Goal: Transaction & Acquisition: Book appointment/travel/reservation

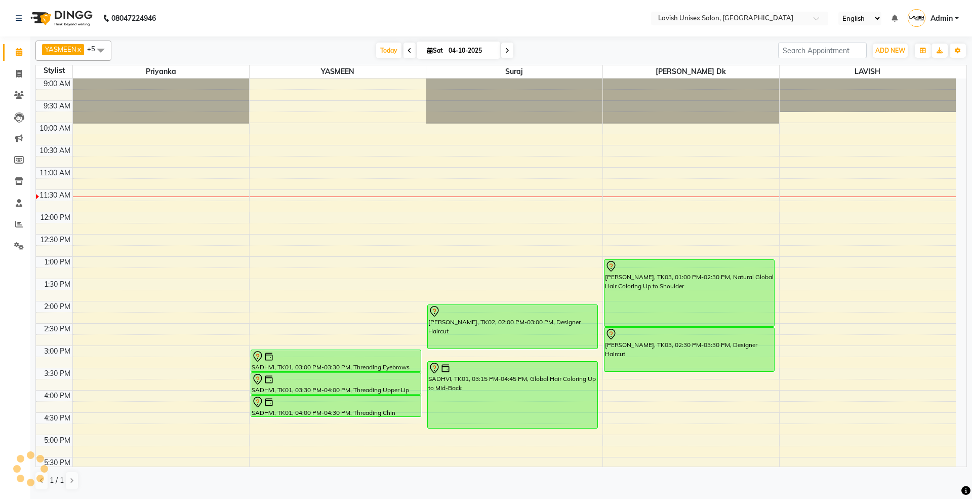
scroll to position [46, 0]
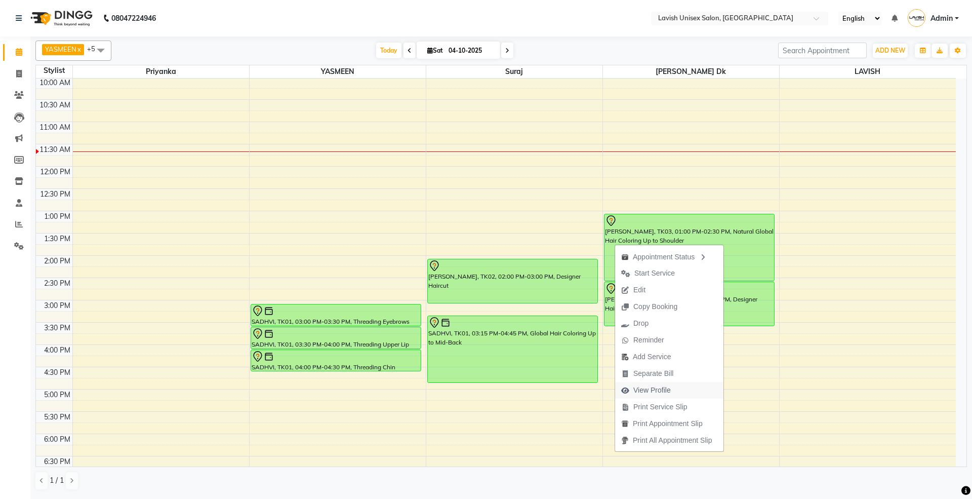
click at [659, 391] on span "View Profile" at bounding box center [651, 390] width 37 height 11
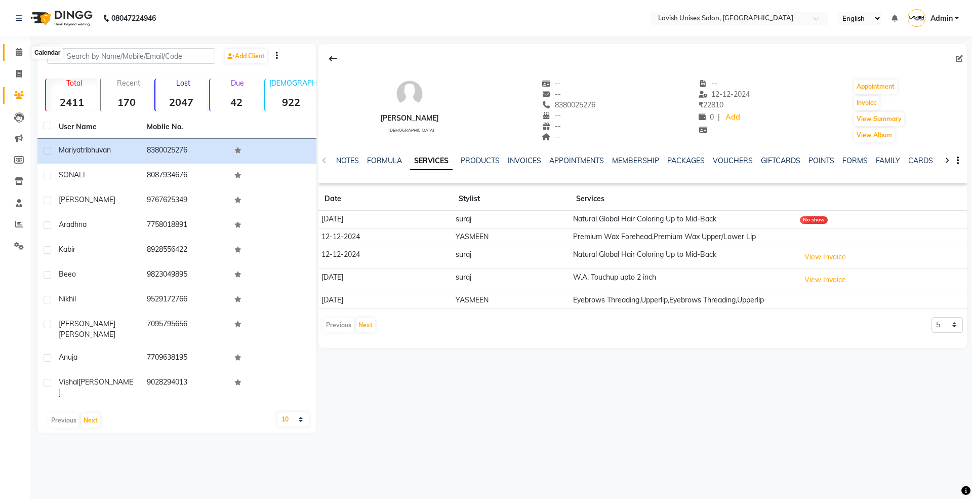
click at [13, 53] on span at bounding box center [19, 53] width 18 height 12
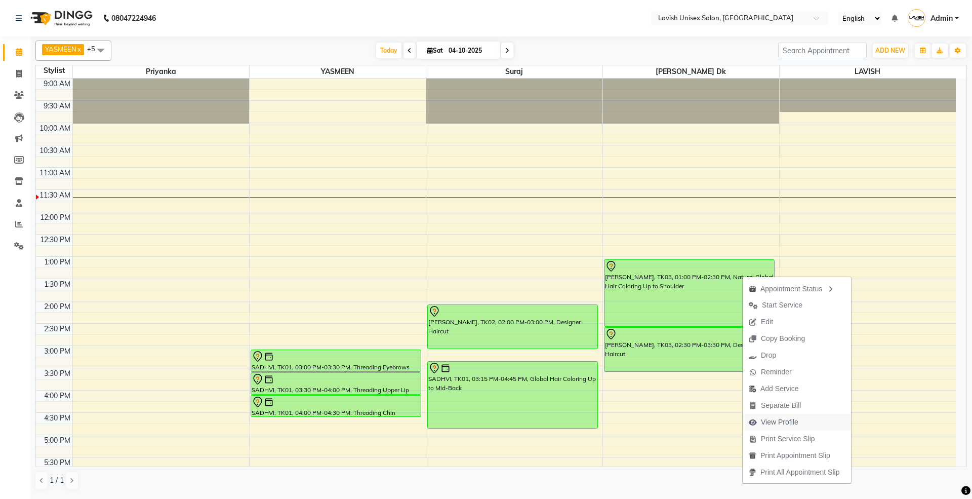
click at [770, 423] on span "View Profile" at bounding box center [779, 422] width 37 height 11
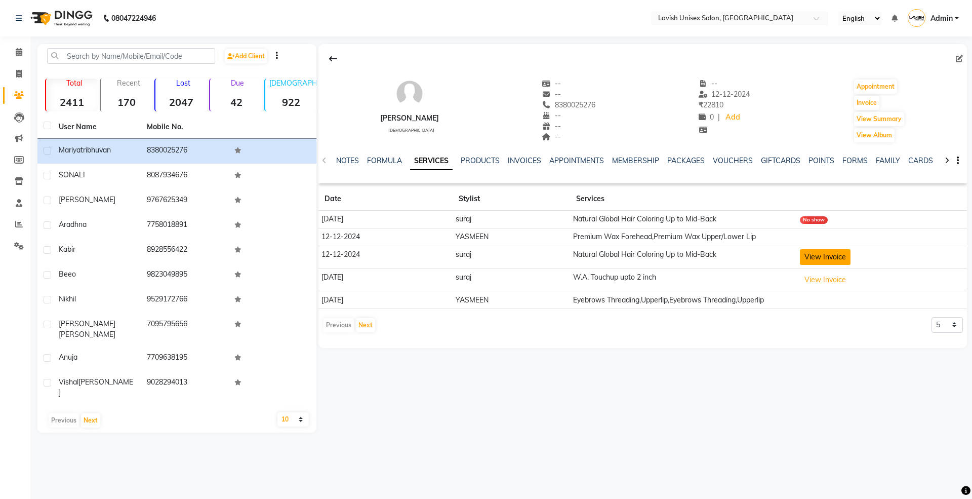
click at [832, 258] on button "View Invoice" at bounding box center [825, 257] width 51 height 16
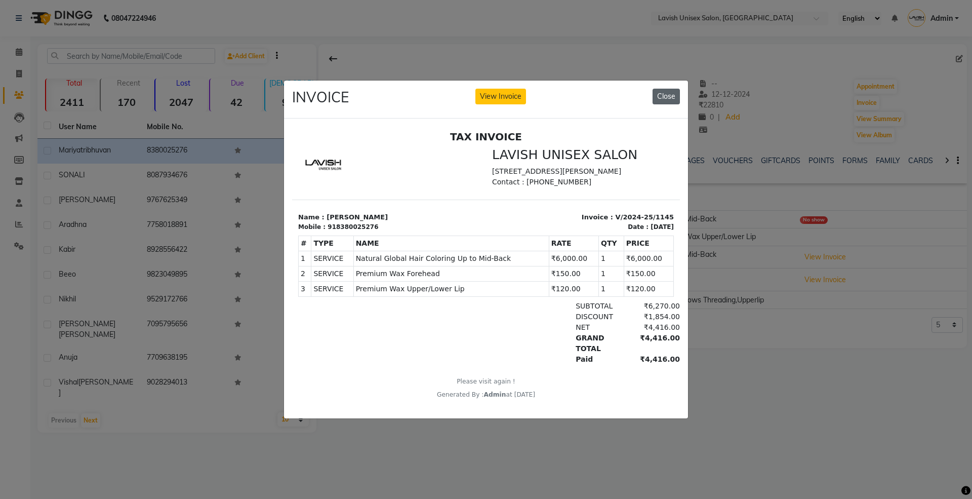
click at [669, 91] on button "Close" at bounding box center [666, 97] width 27 height 16
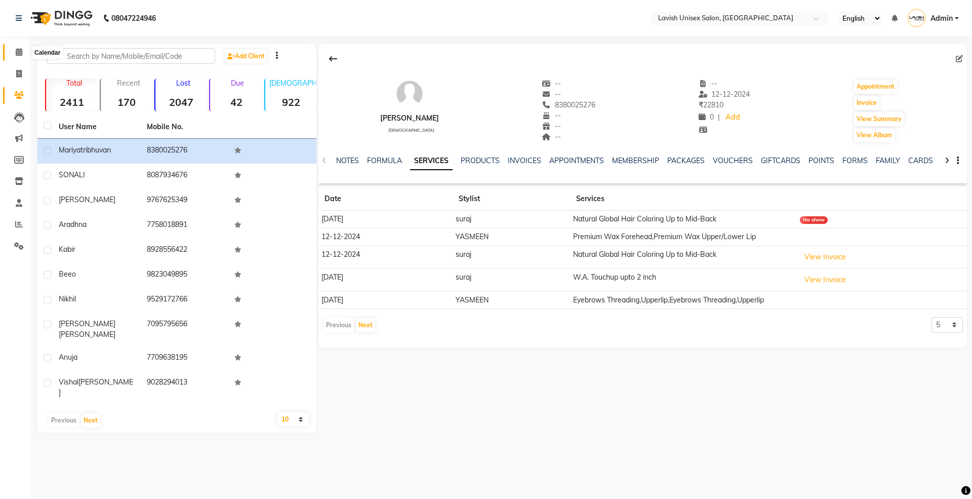
click at [21, 53] on icon at bounding box center [19, 52] width 7 height 8
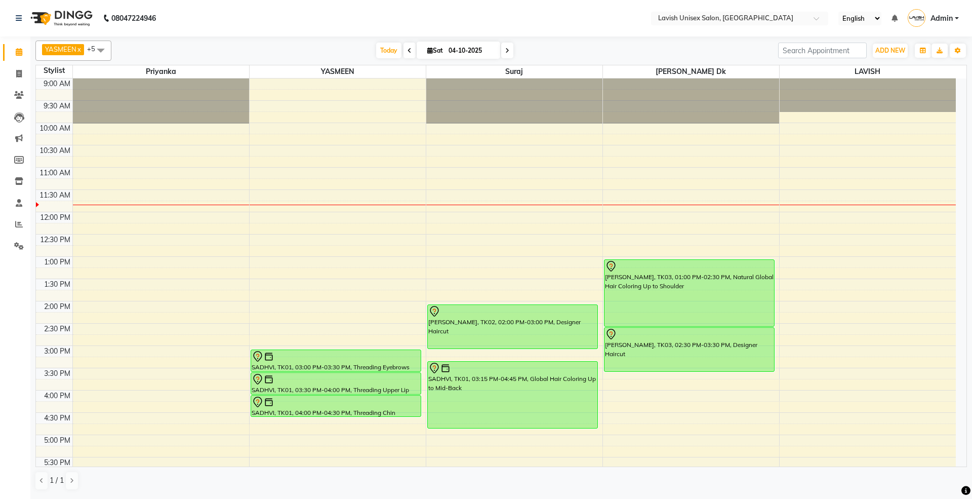
click at [408, 49] on icon at bounding box center [410, 51] width 4 height 6
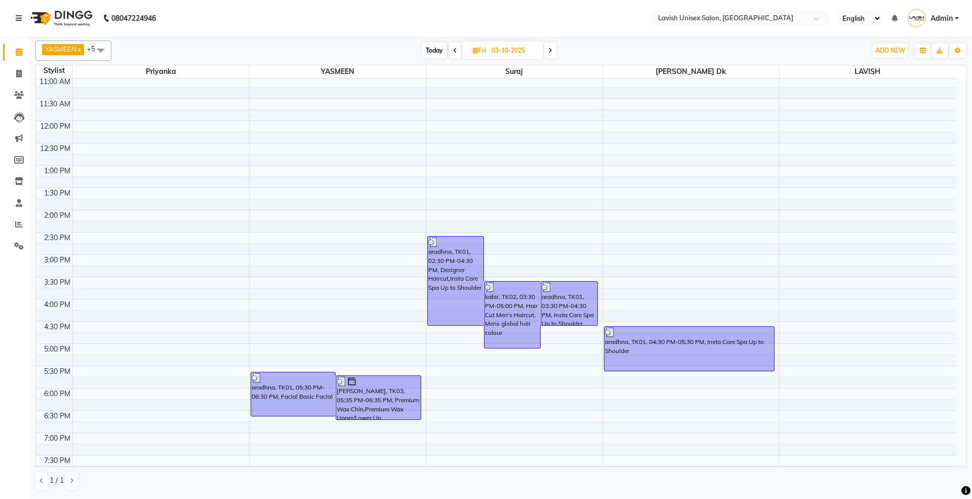
scroll to position [226, 0]
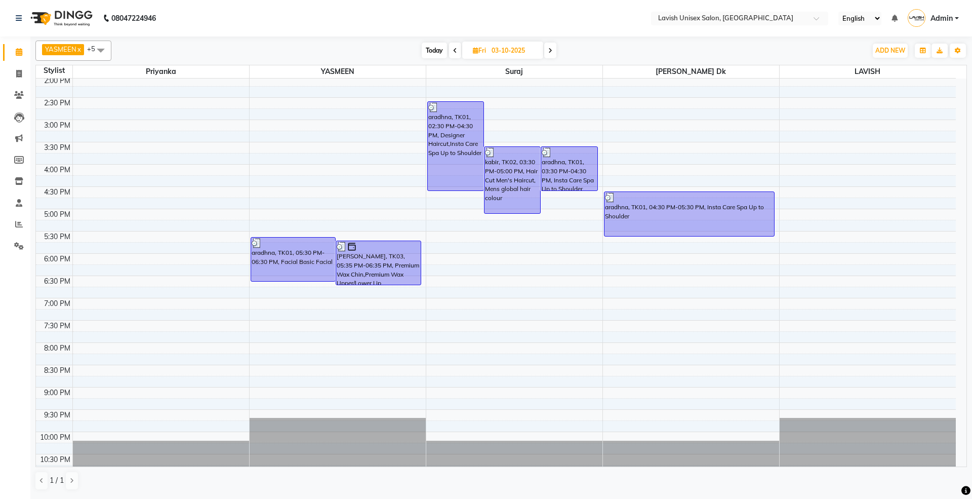
click at [547, 48] on span at bounding box center [550, 51] width 12 height 16
type input "04-10-2025"
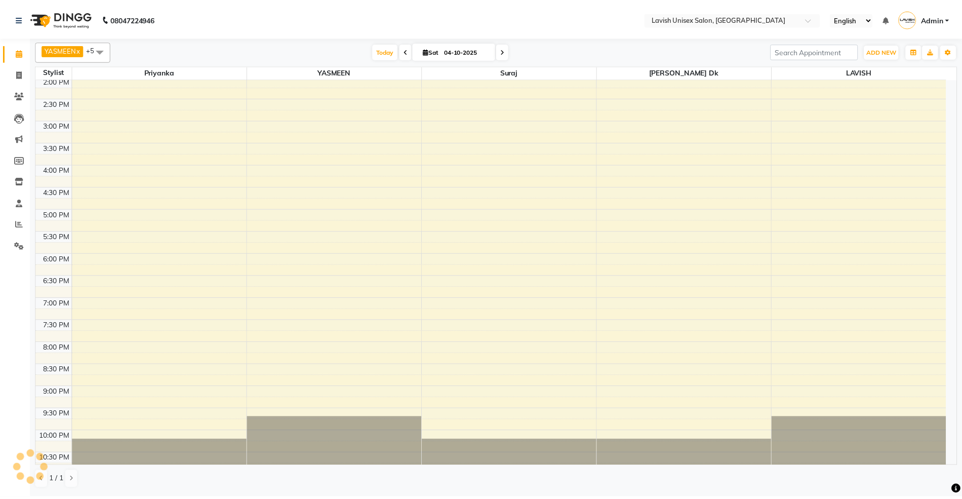
scroll to position [90, 0]
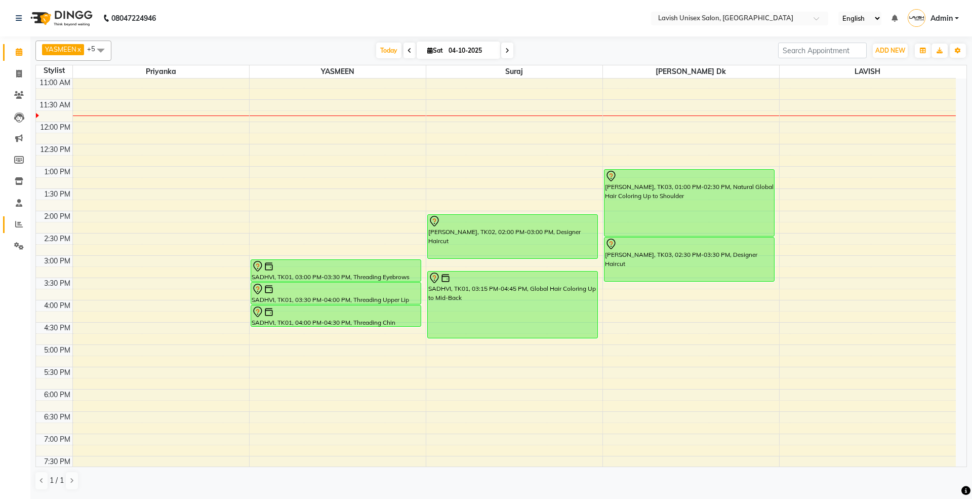
click at [17, 218] on link "Reports" at bounding box center [15, 224] width 24 height 17
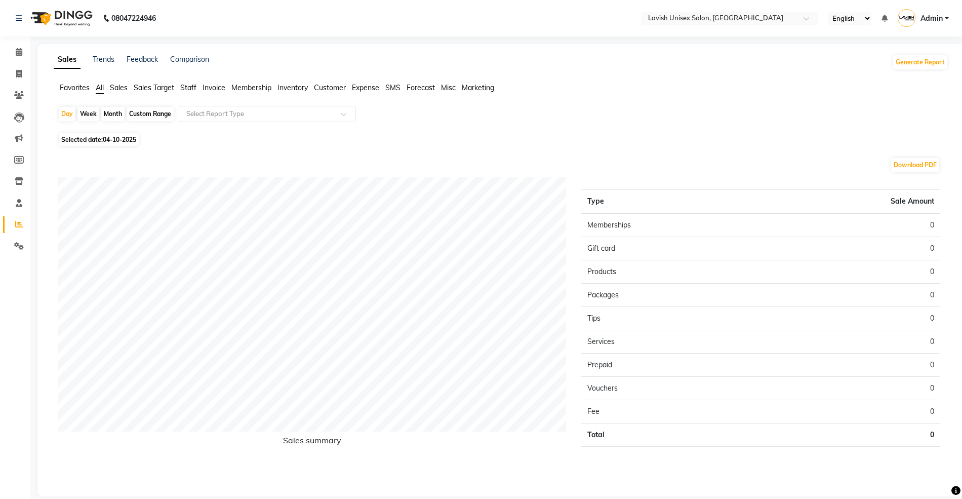
click at [110, 116] on div "Month" at bounding box center [112, 114] width 23 height 14
select select "10"
select select "2025"
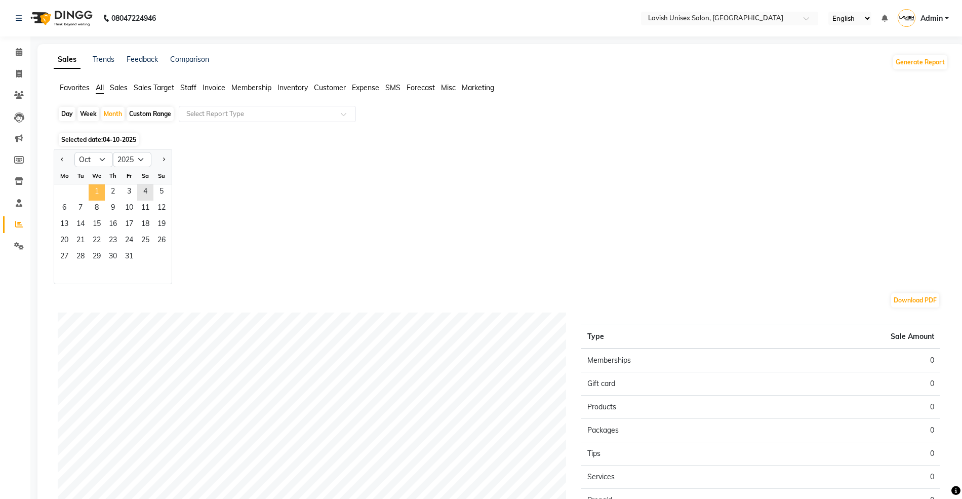
click at [92, 190] on span "1" at bounding box center [97, 192] width 16 height 16
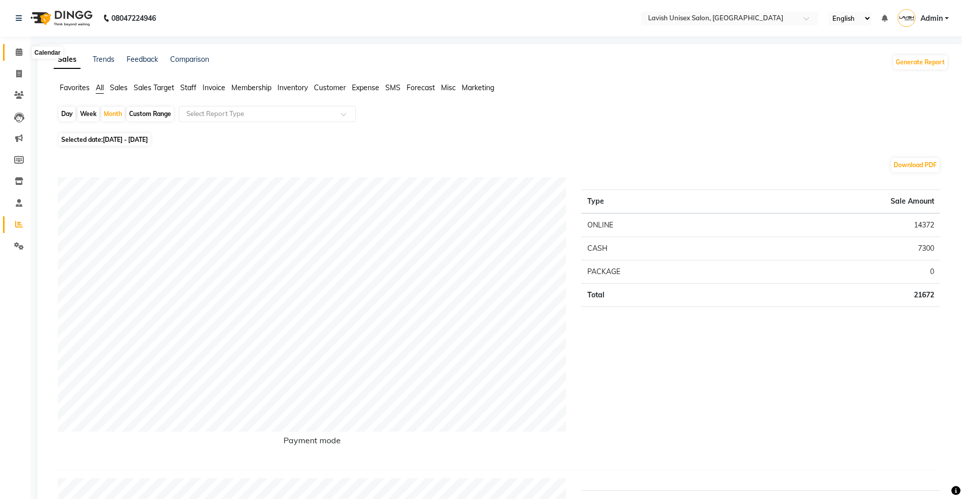
click at [16, 49] on icon at bounding box center [19, 52] width 7 height 8
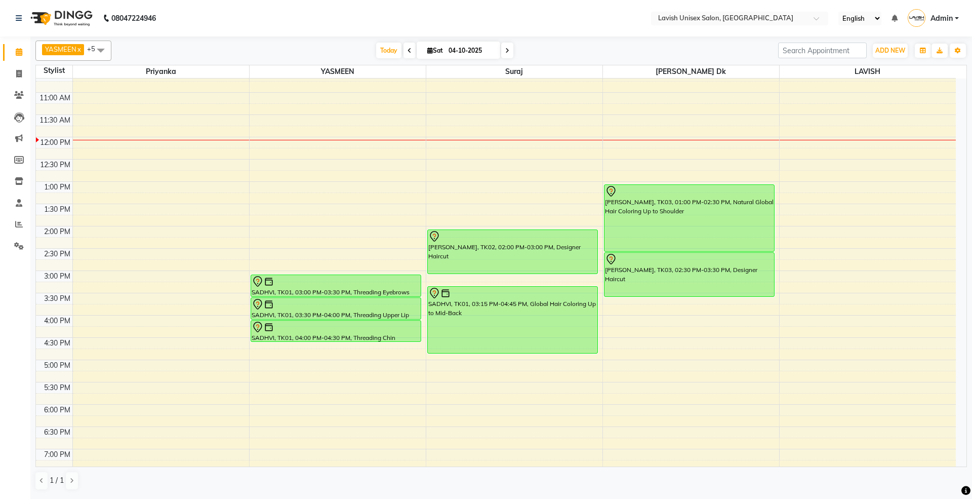
scroll to position [76, 0]
click at [643, 322] on div "9:00 AM 9:30 AM 10:00 AM 10:30 AM 11:00 AM 11:30 AM 12:00 PM 12:30 PM 1:00 PM 1…" at bounding box center [496, 314] width 920 height 623
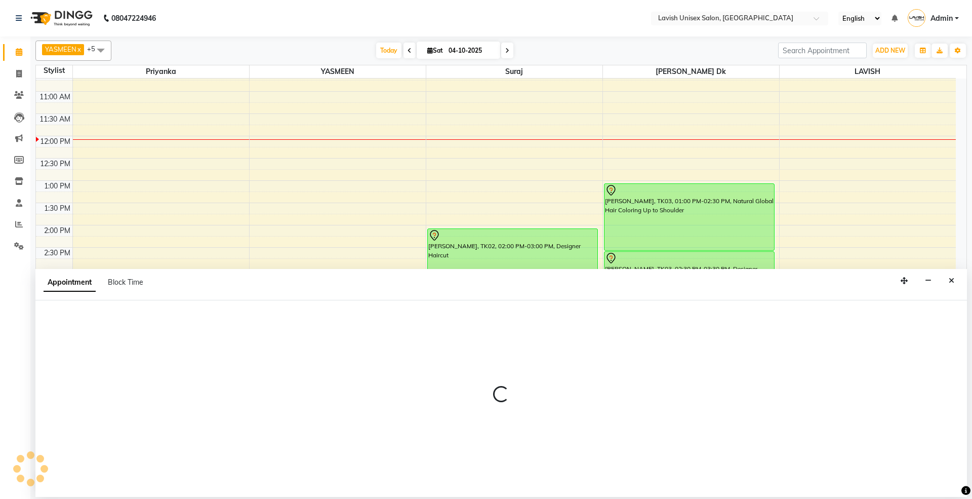
select select "53555"
select select "960"
select select "tentative"
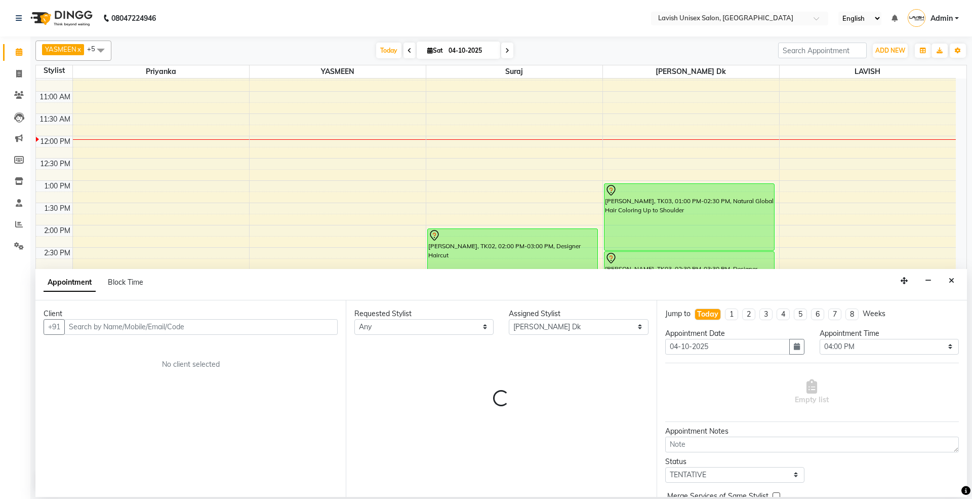
click at [186, 329] on input "text" at bounding box center [200, 327] width 273 height 16
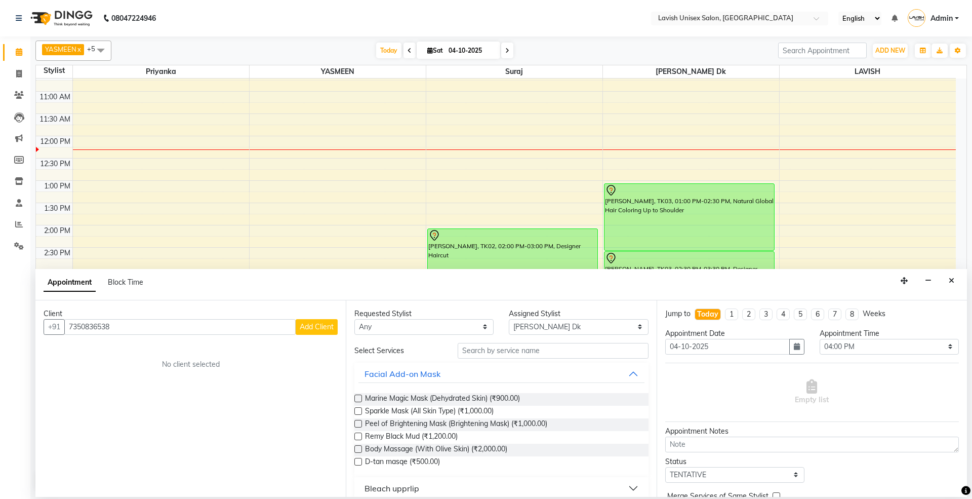
scroll to position [0, 0]
type input "7350836538"
click at [952, 274] on button "Close" at bounding box center [951, 281] width 15 height 16
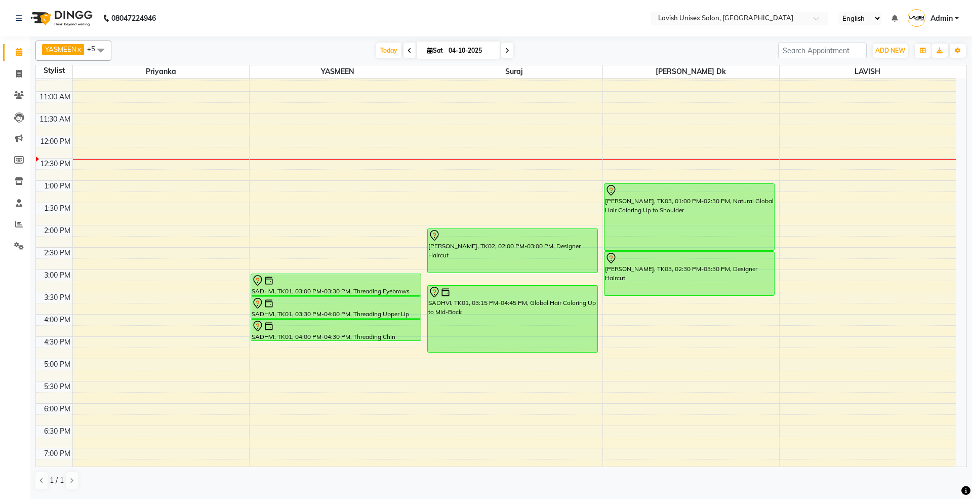
click at [15, 223] on icon at bounding box center [19, 224] width 8 height 8
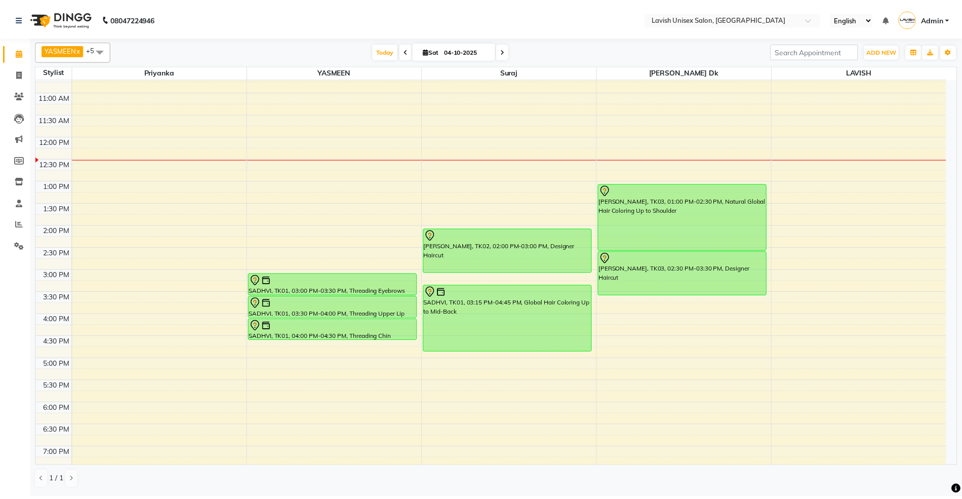
click at [16, 53] on icon at bounding box center [19, 52] width 7 height 8
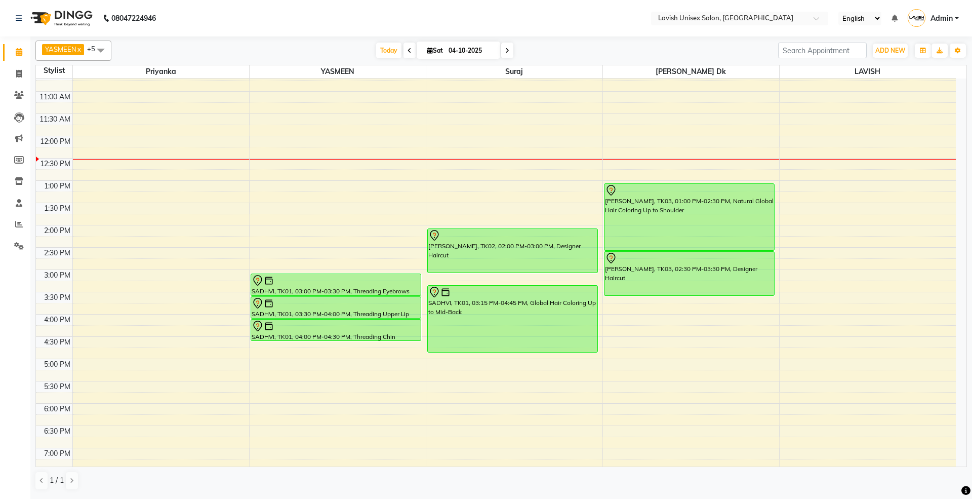
click at [91, 341] on div "9:00 AM 9:30 AM 10:00 AM 10:30 AM 11:00 AM 11:30 AM 12:00 PM 12:30 PM 1:00 PM 1…" at bounding box center [496, 314] width 920 height 623
select select "57326"
select select "885"
select select "tentative"
click input "text"
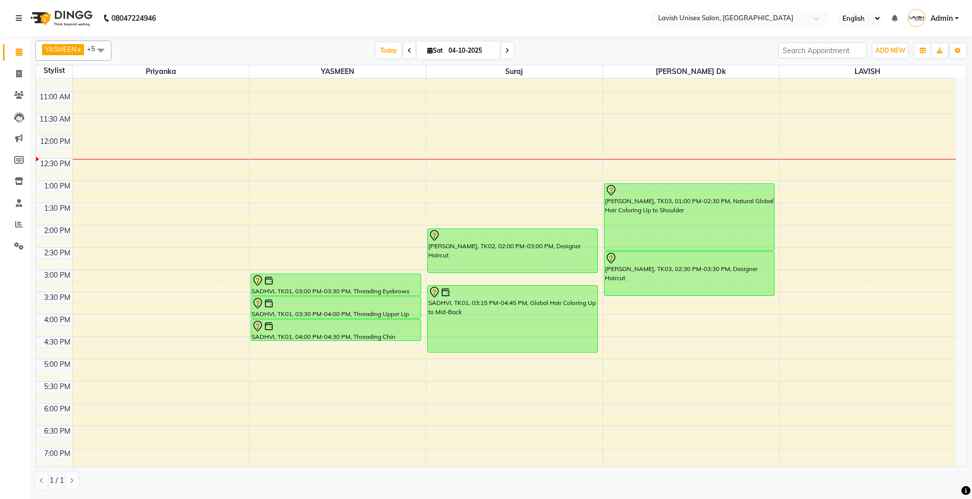
click input "text"
type input "9603644416"
click span "Add Client"
select select "22"
click input "text"
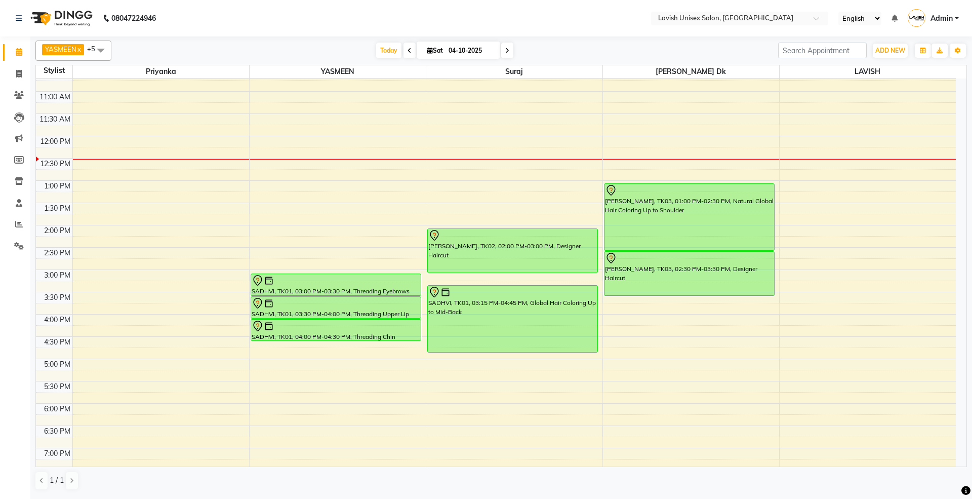
click input "shreriya"
type input "shriya"
click select "Select [DEMOGRAPHIC_DATA] [DEMOGRAPHIC_DATA] Other Prefer Not To Say"
select select "[DEMOGRAPHIC_DATA]"
click select "Select [DEMOGRAPHIC_DATA] [DEMOGRAPHIC_DATA] Other Prefer Not To Say"
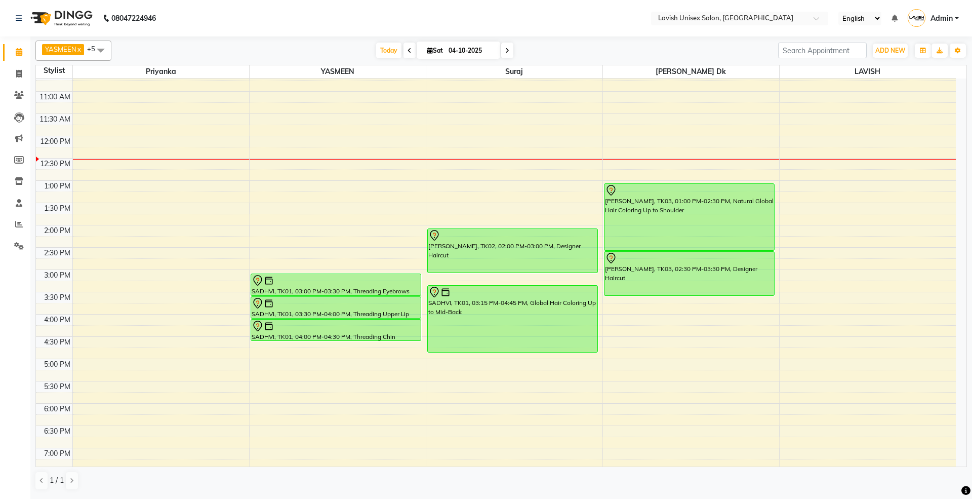
click button "Add"
select select
select select "null"
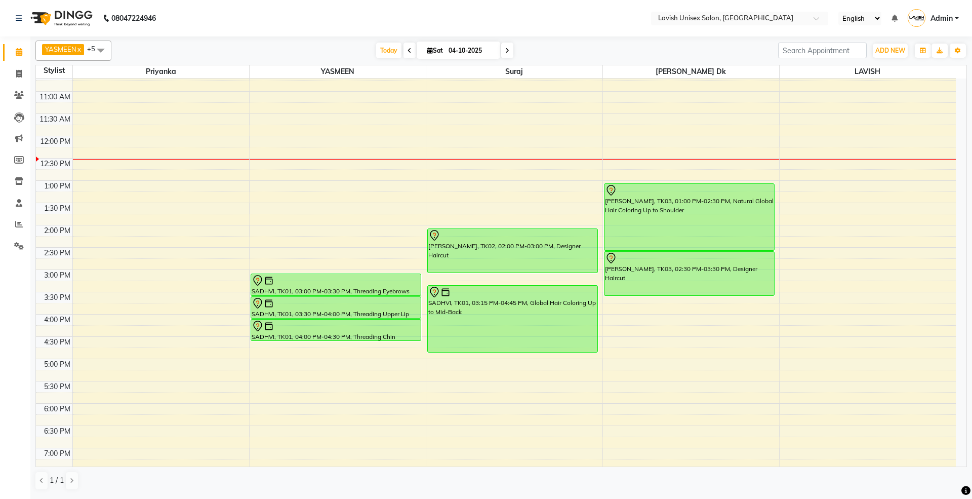
select select
checkbox input "false"
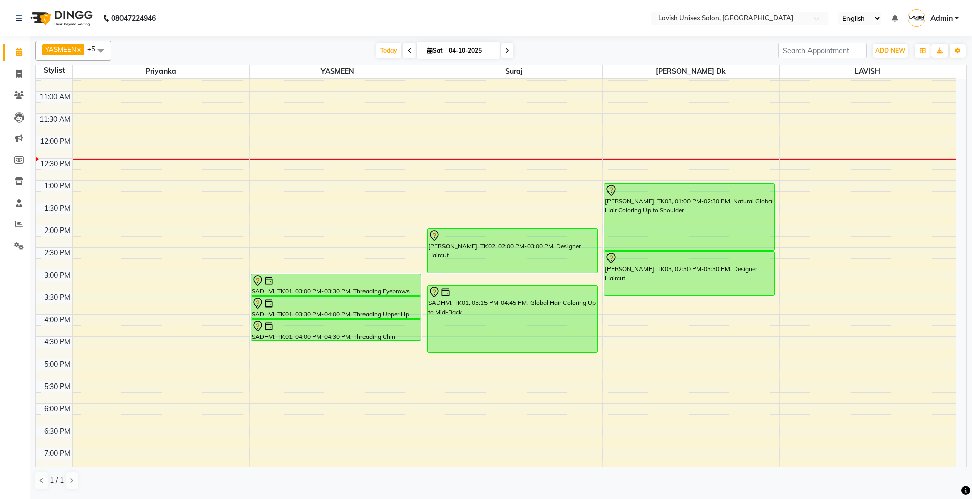
checkbox input "false"
click select "Any [PERSON_NAME] priyanka [PERSON_NAME]"
select select "57326"
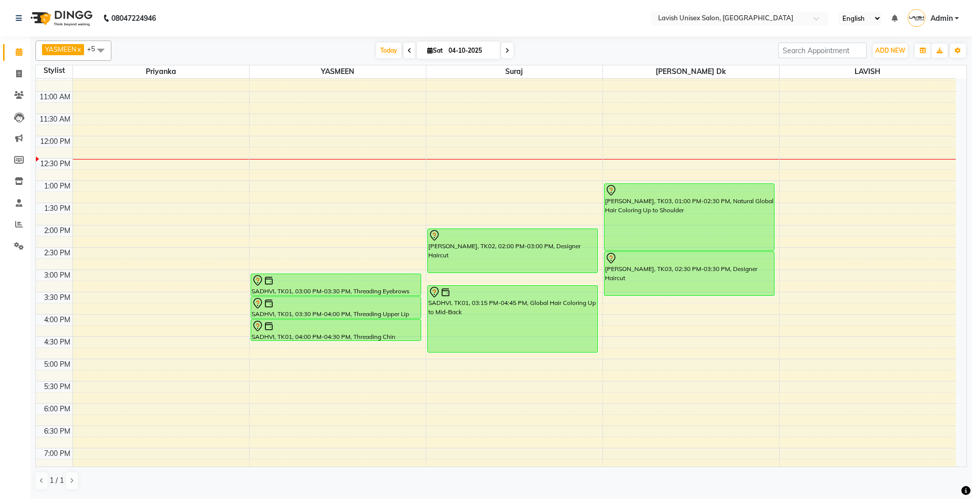
click select "Any [PERSON_NAME] priyanka [PERSON_NAME]"
click input "text"
type input "oil"
click label
click input "checkbox"
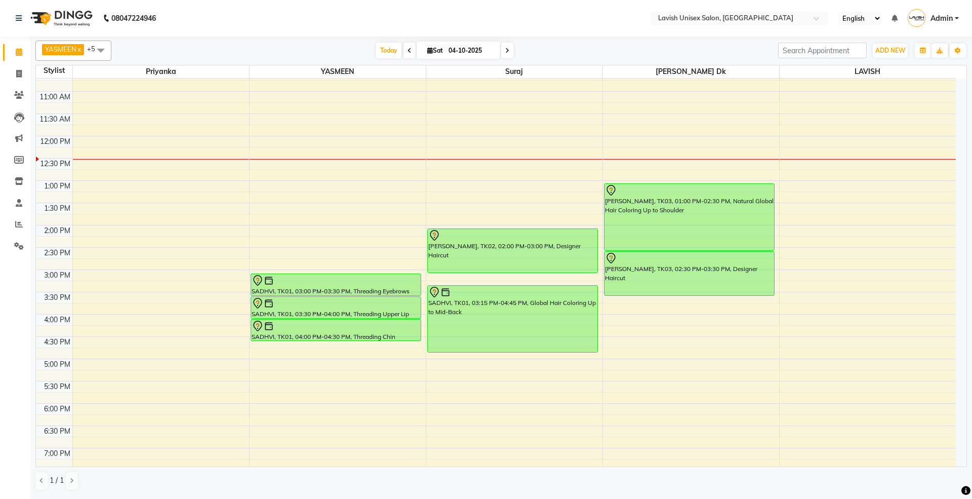
checkbox input "false"
click select "Any [PERSON_NAME] priyanka [PERSON_NAME]"
click input "oil"
type input "o"
type input "wash"
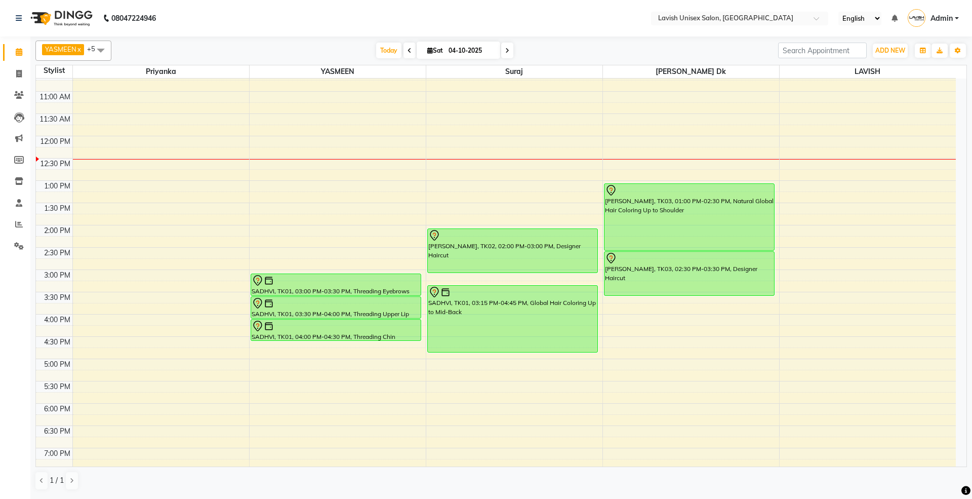
click label
click input "checkbox"
checkbox input "false"
click label
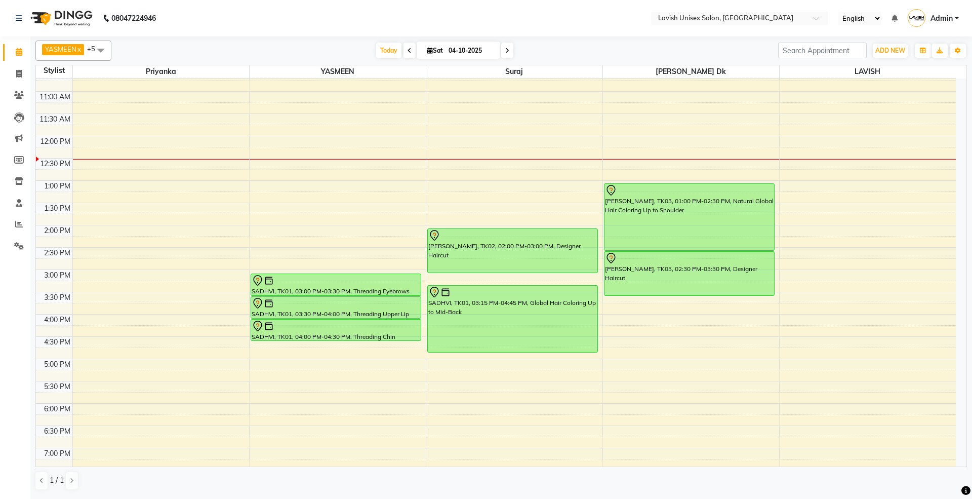
click input "checkbox"
checkbox input "false"
click label
click input "checkbox"
checkbox input "false"
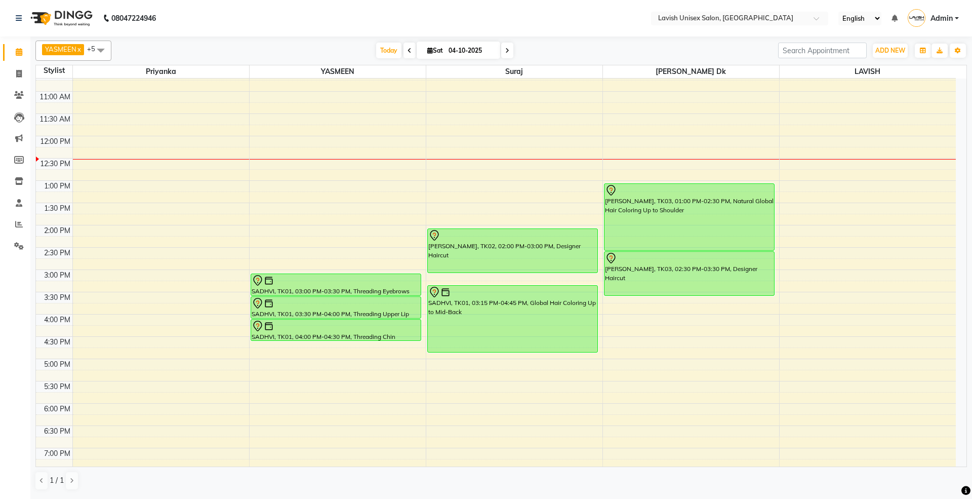
click button "Book"
click div "shriya, TK04, 02:45 PM-03:45 PM, Head Massage Bioscalp Oil Shots"
select select "7"
click button "Mark Done And Checkout"
select select "8"
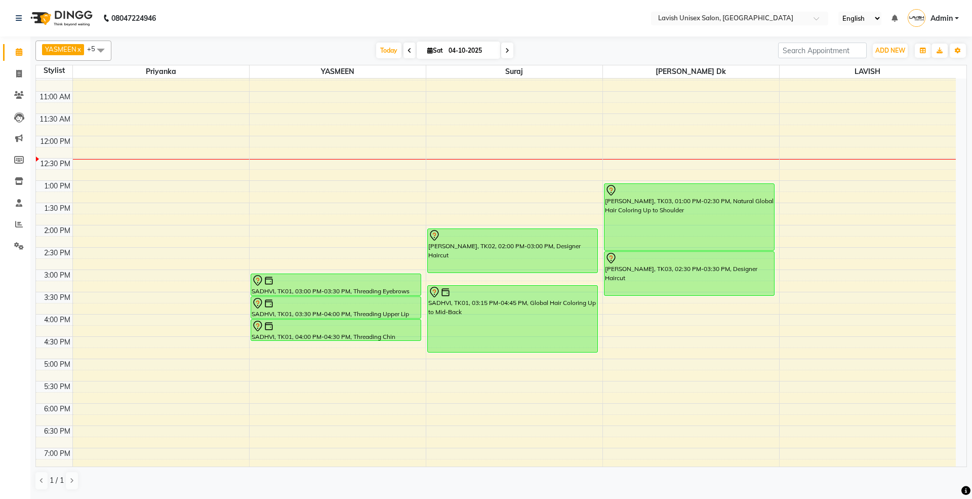
select select "service"
type input "9603644416"
select select "57326"
click td "priyanka"
select select "57326"
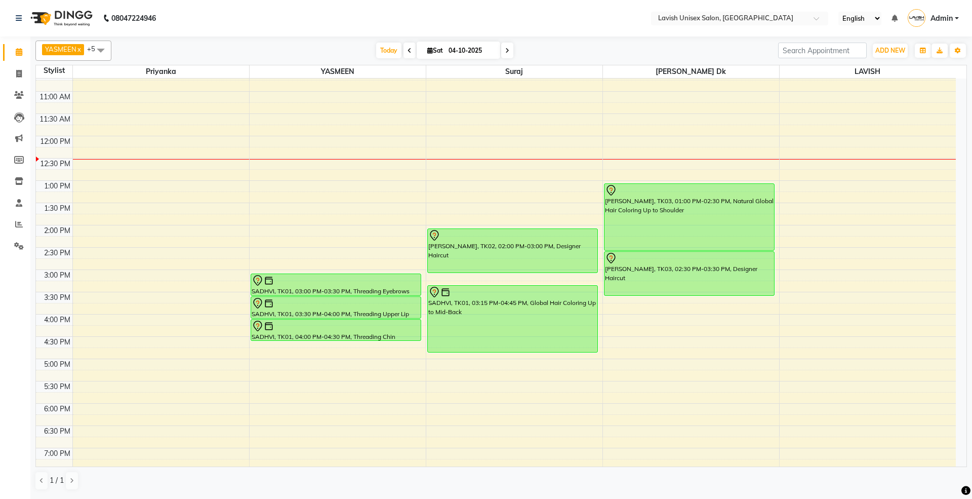
click icon
select select "57326"
click icon
type input "300"
click select "Select [PERSON_NAME] Dk LAVISH priyanka [PERSON_NAME]"
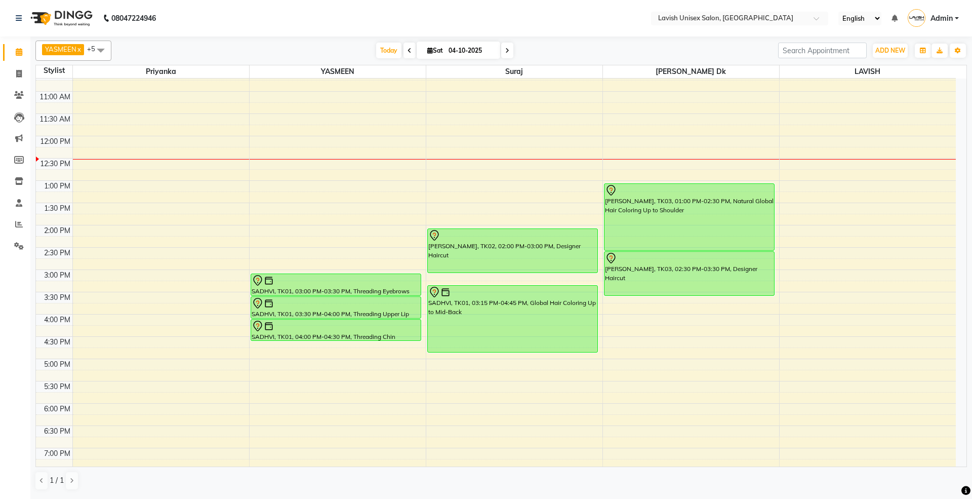
select select "53556"
click select "Select [PERSON_NAME] Dk LAVISH priyanka [PERSON_NAME]"
click button "Save"
select select "Select"
click input "0"
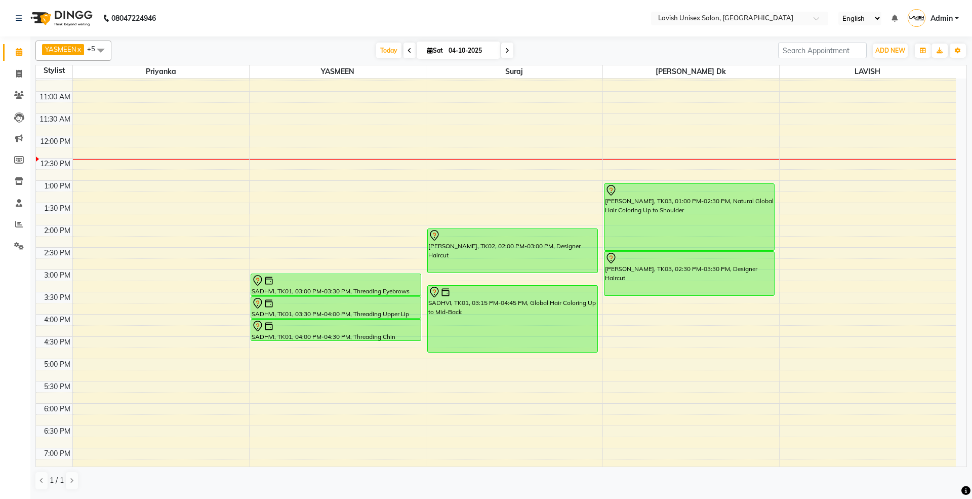
type input "0136"
click div "Name: Shriya Membership: No Active Membership Total Visits: 0 Card on file: 0 L…"
click div "0 F | 0 %"
select select "57326"
click input "0"
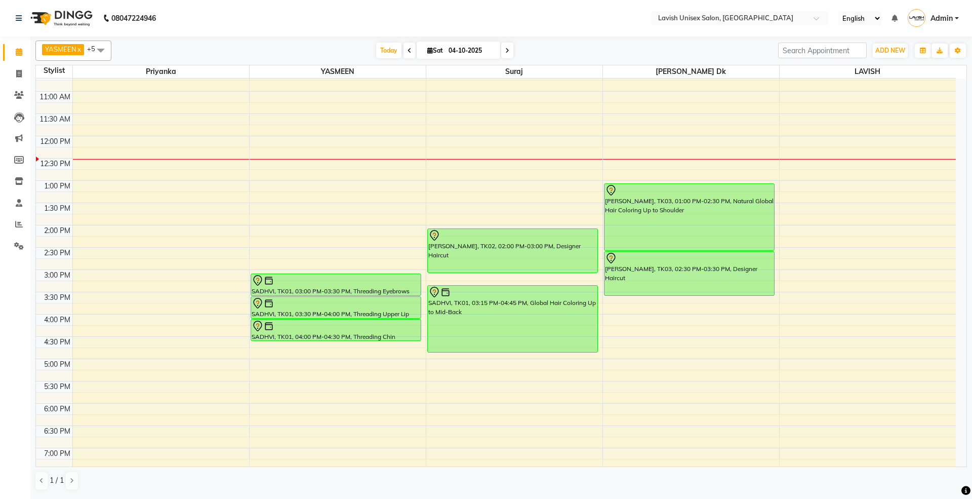
type input "020"
click div "Name: Shriya Membership: No Active Membership Total Visits: 0 Card on file: 0 L…"
click img
click span "ONLINE"
click button "Add Payment"
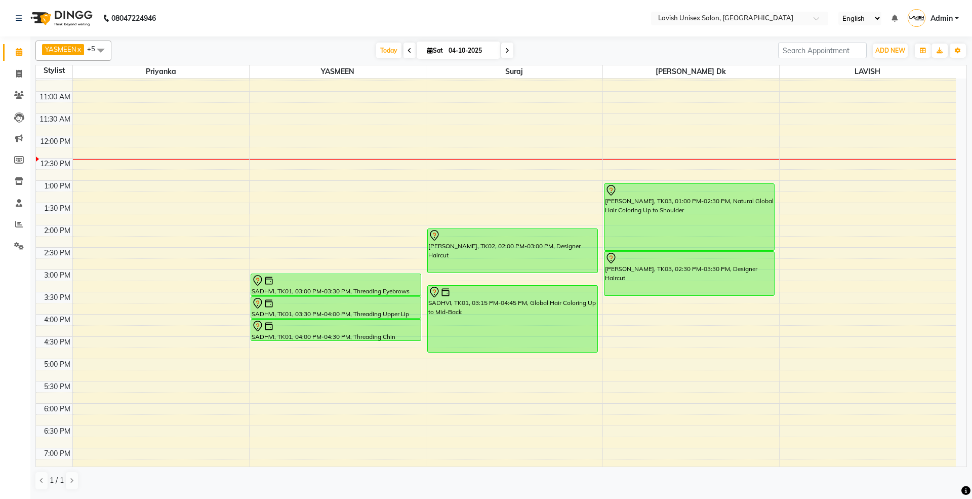
click button "Checkout"
select select "57326"
select select "53556"
select select "57326"
click button "Submit"
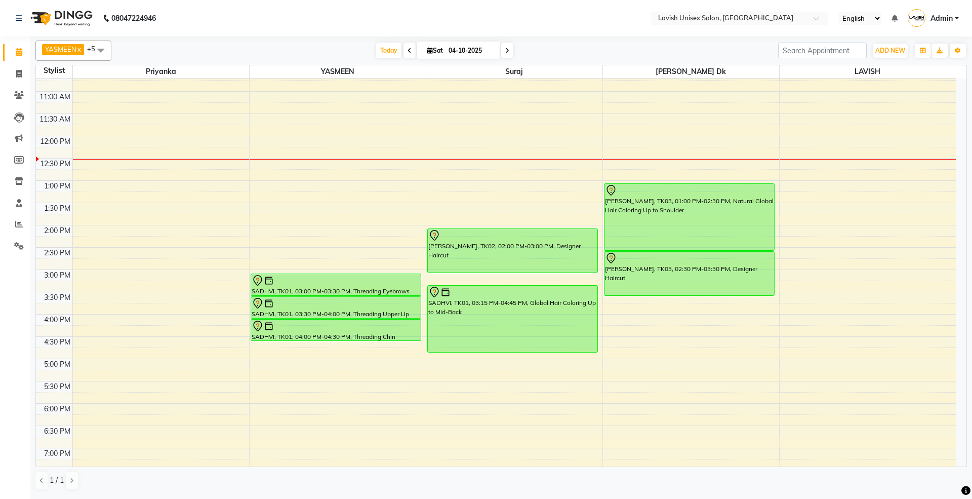
click at [16, 51] on icon at bounding box center [19, 52] width 7 height 8
click at [18, 223] on icon at bounding box center [19, 224] width 8 height 8
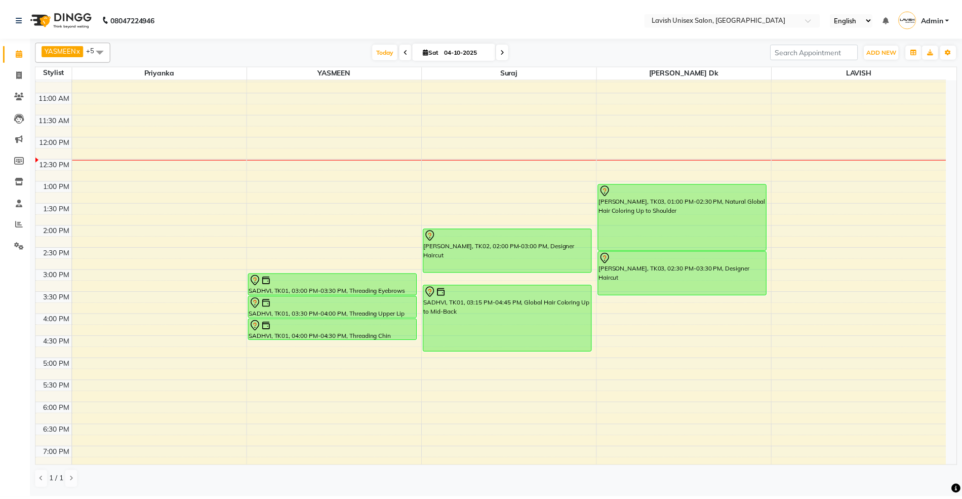
click at [19, 50] on icon at bounding box center [19, 52] width 7 height 8
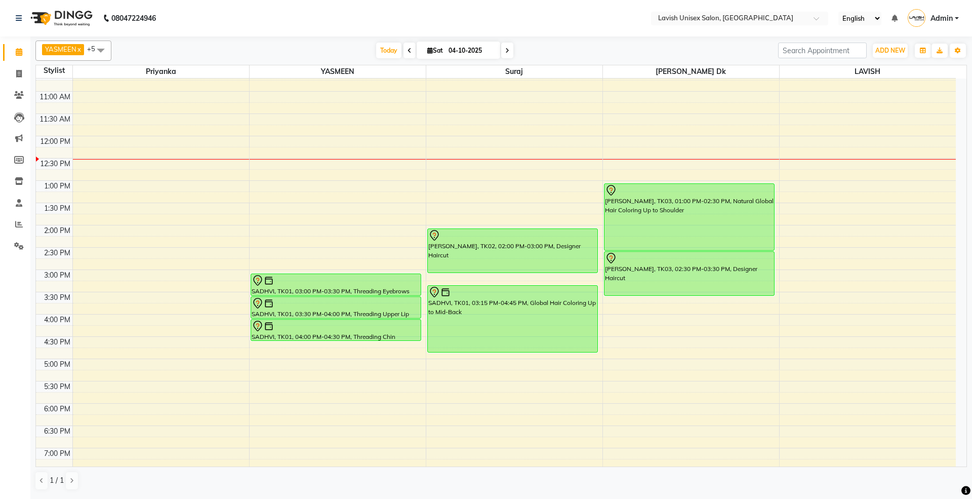
scroll to position [67, 0]
